Goal: Task Accomplishment & Management: Manage account settings

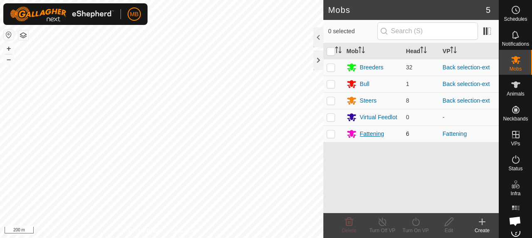
click at [378, 135] on div "Fattening" at bounding box center [372, 134] width 24 height 9
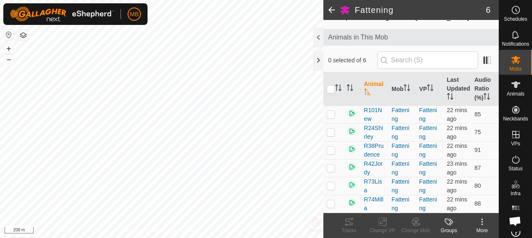
scroll to position [86, 0]
click at [330, 85] on input "checkbox" at bounding box center [331, 89] width 8 height 8
checkbox input "true"
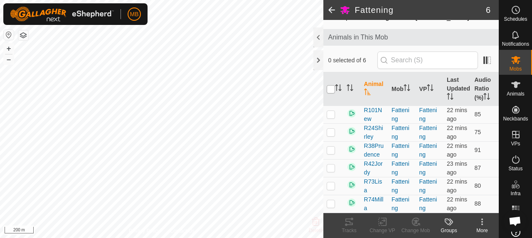
checkbox input "true"
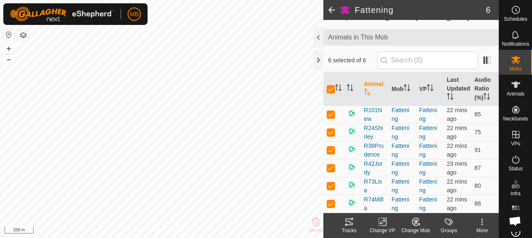
click at [349, 226] on icon at bounding box center [349, 222] width 10 height 10
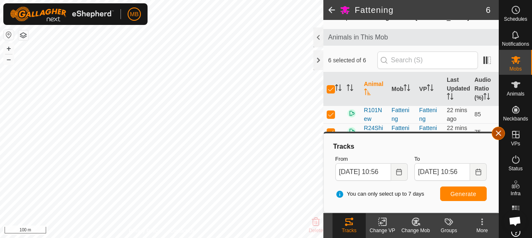
click at [498, 131] on button "button" at bounding box center [498, 133] width 13 height 13
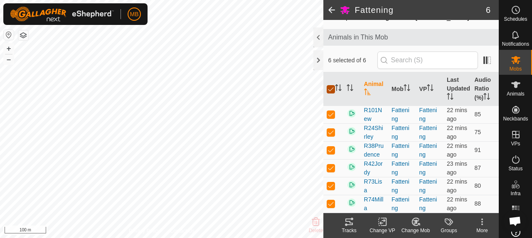
click at [329, 85] on input "checkbox" at bounding box center [331, 89] width 8 height 8
checkbox input "false"
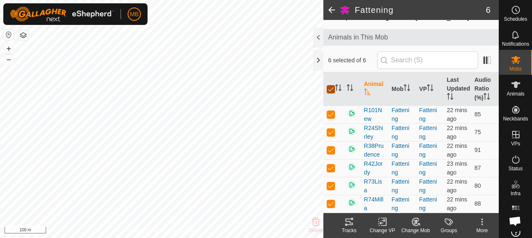
checkbox input "false"
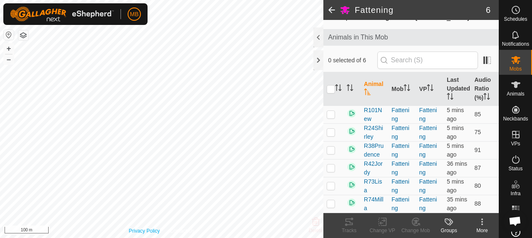
scroll to position [52, 0]
